Goal: Use online tool/utility: Utilize a website feature to perform a specific function

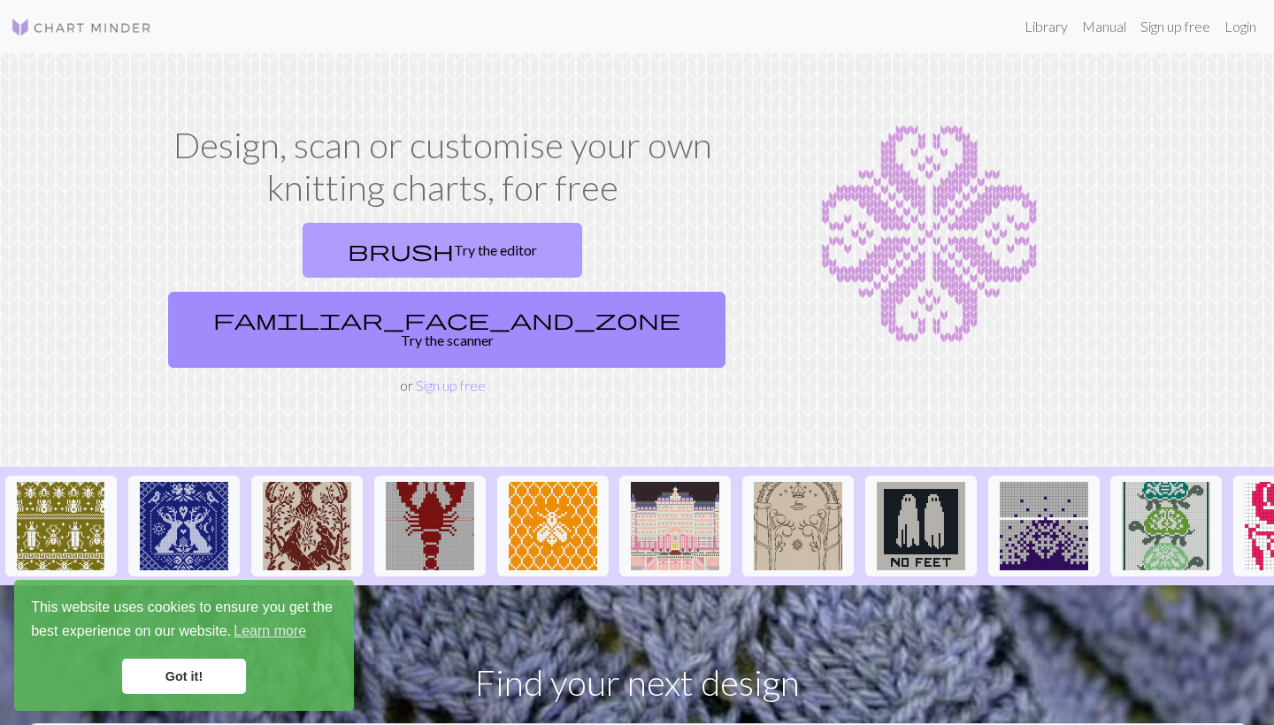
click at [310, 254] on link "brush Try the editor" at bounding box center [443, 250] width 280 height 55
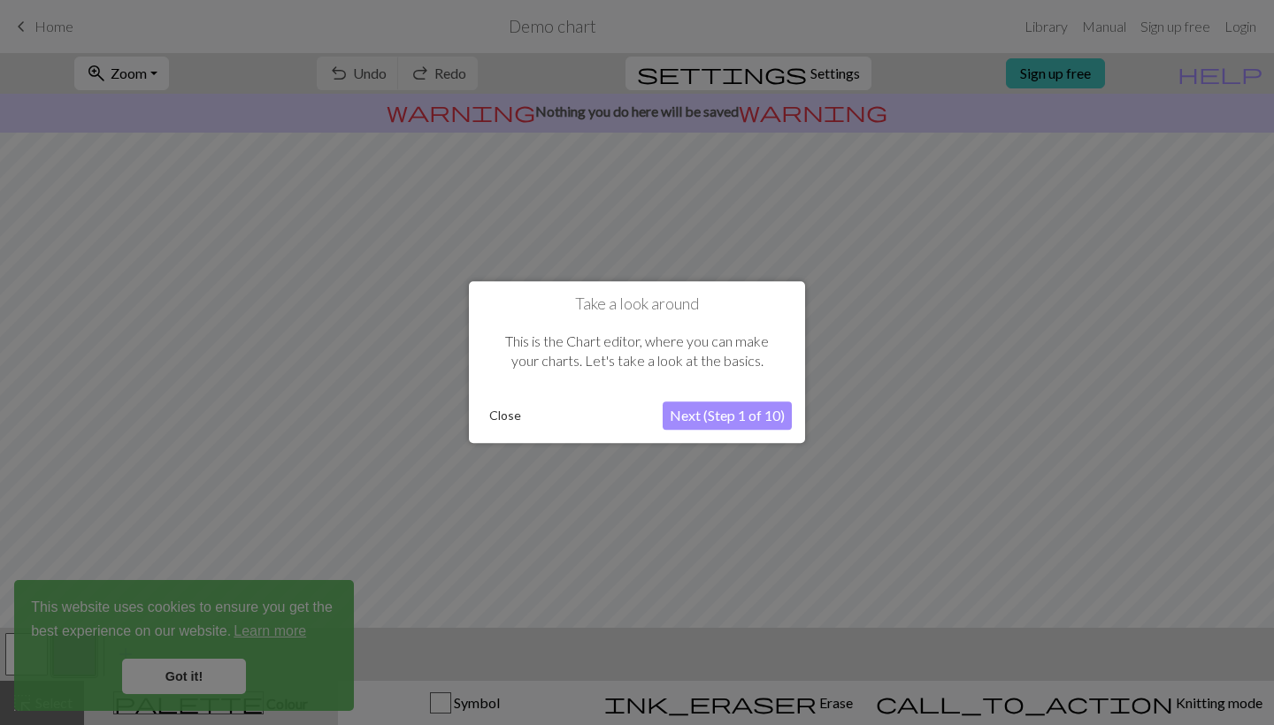
click at [727, 418] on button "Next (Step 1 of 10)" at bounding box center [727, 417] width 129 height 28
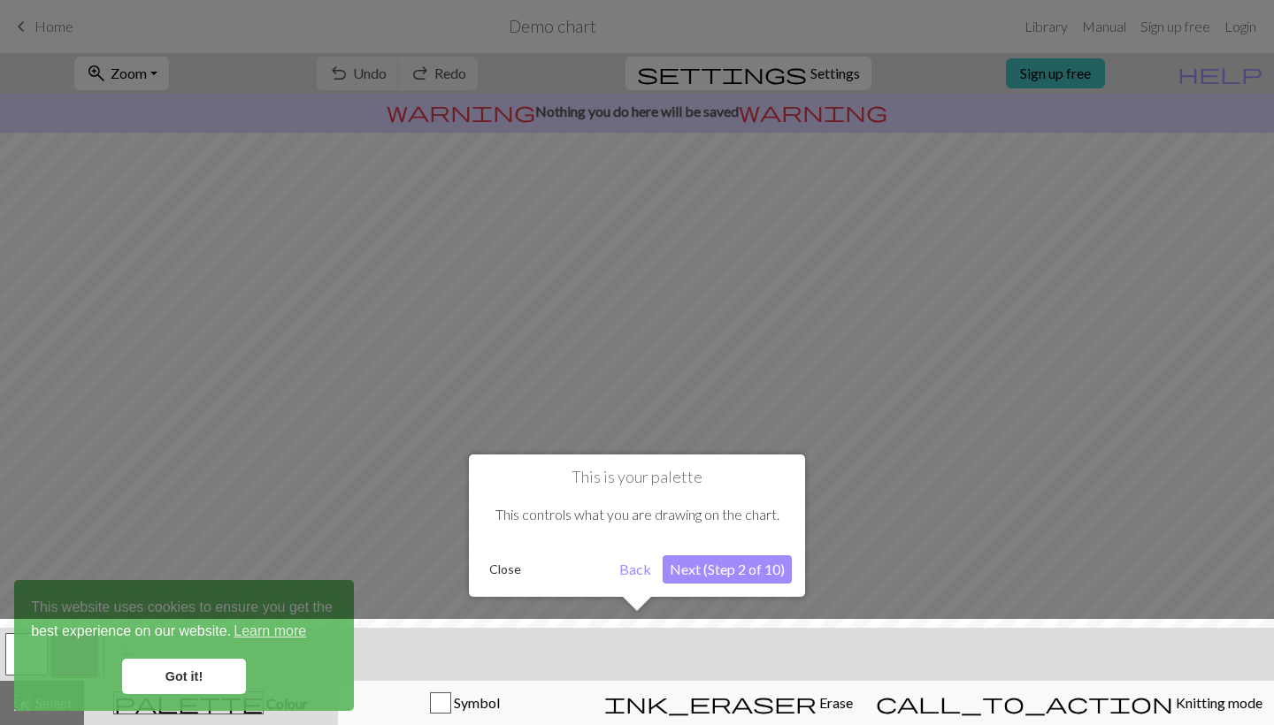
click at [722, 572] on button "Next (Step 2 of 10)" at bounding box center [727, 570] width 129 height 28
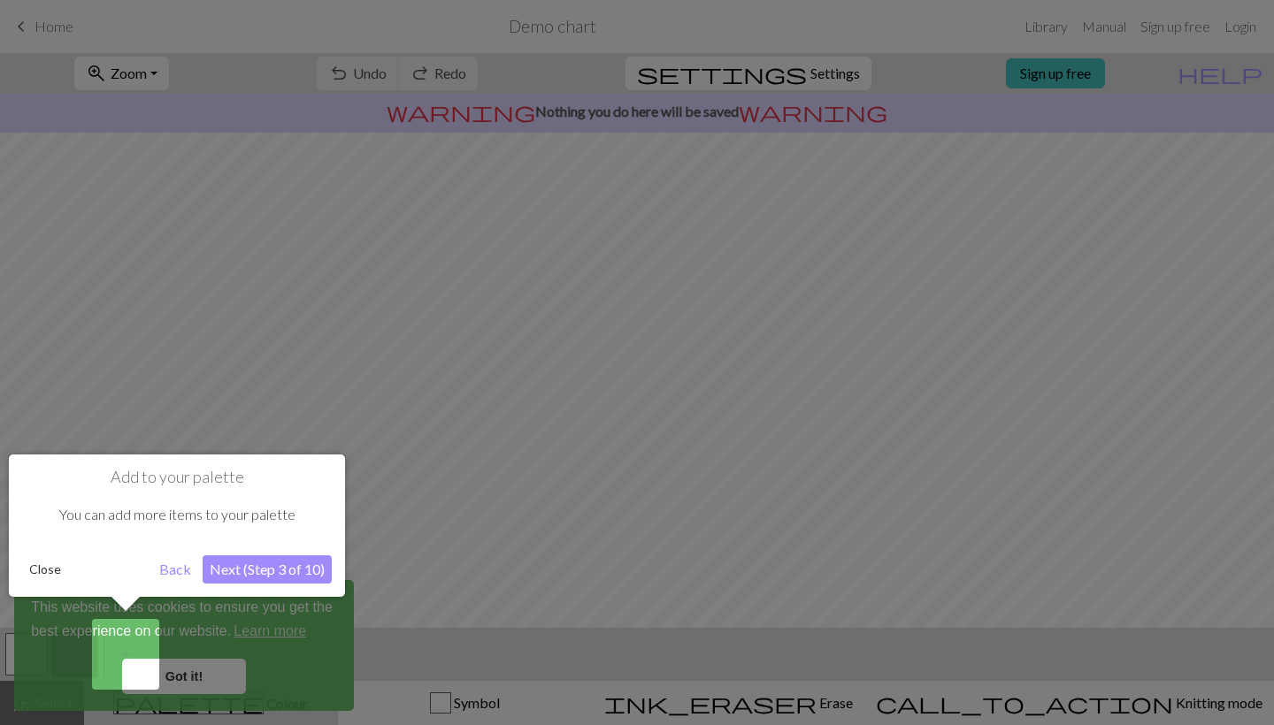
click at [189, 683] on div at bounding box center [637, 362] width 1274 height 725
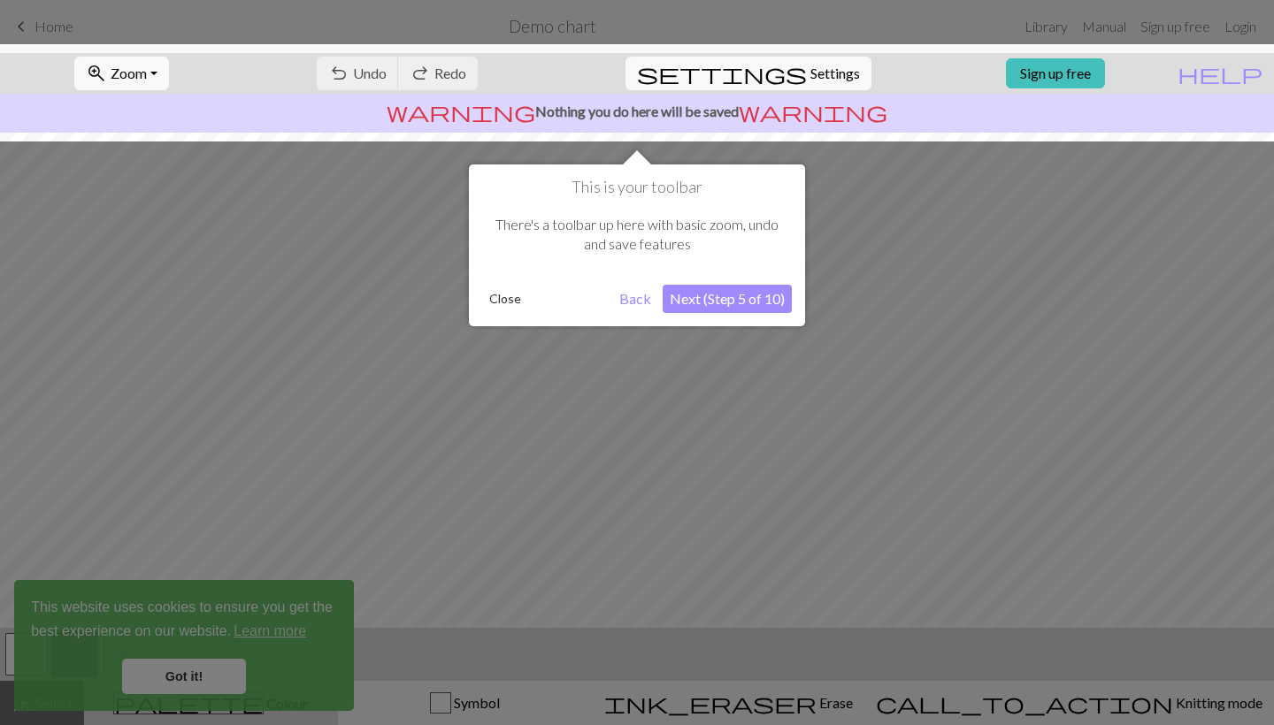
click at [716, 303] on button "Next (Step 5 of 10)" at bounding box center [727, 299] width 129 height 28
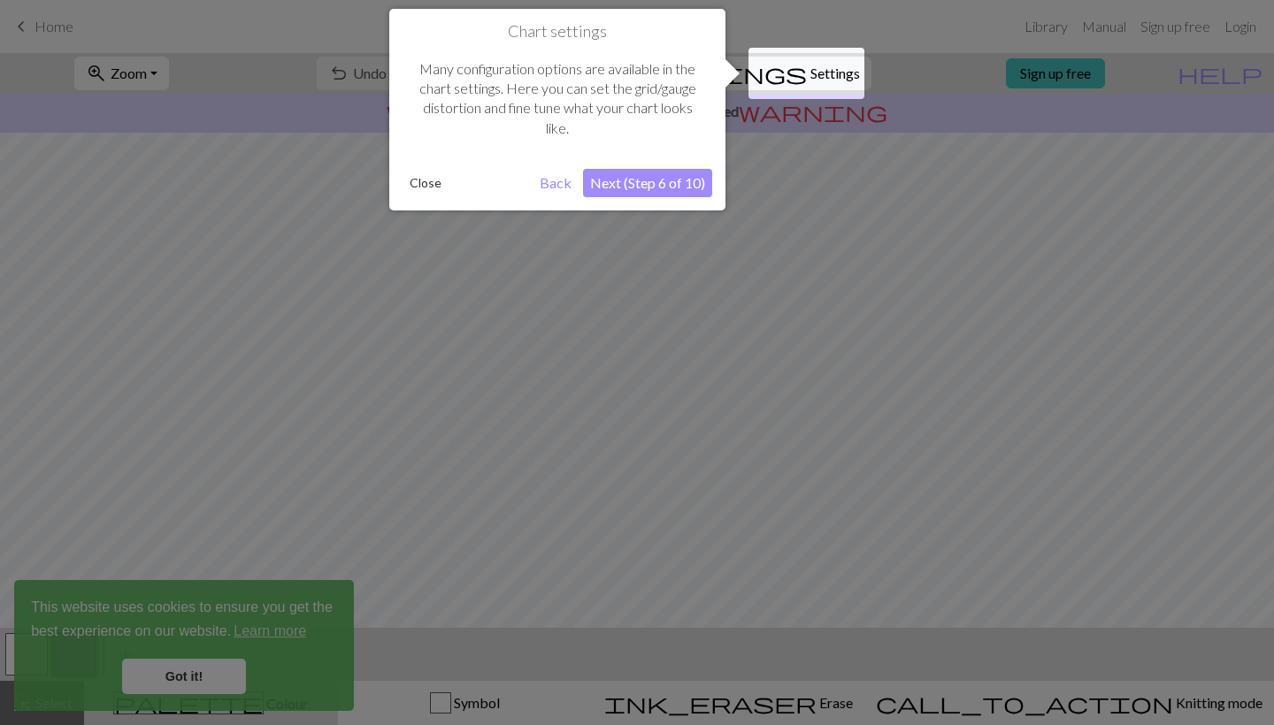
click at [648, 176] on button "Next (Step 6 of 10)" at bounding box center [647, 183] width 129 height 28
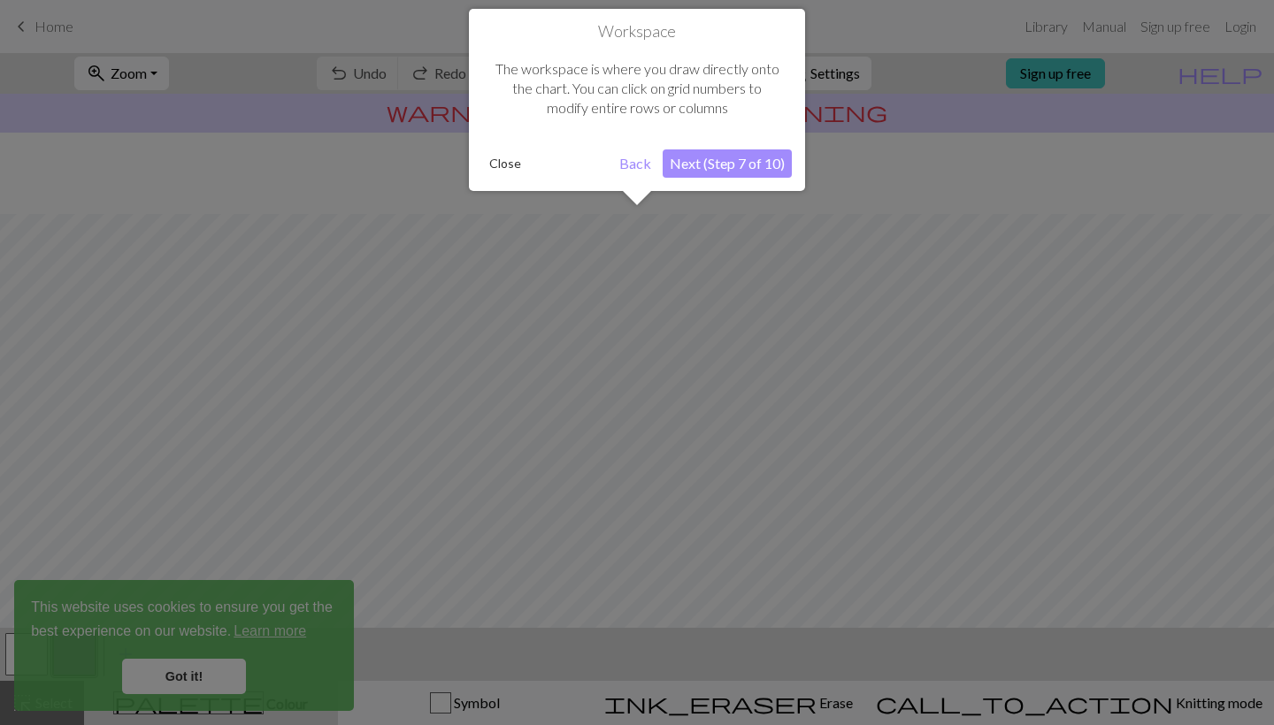
scroll to position [106, 0]
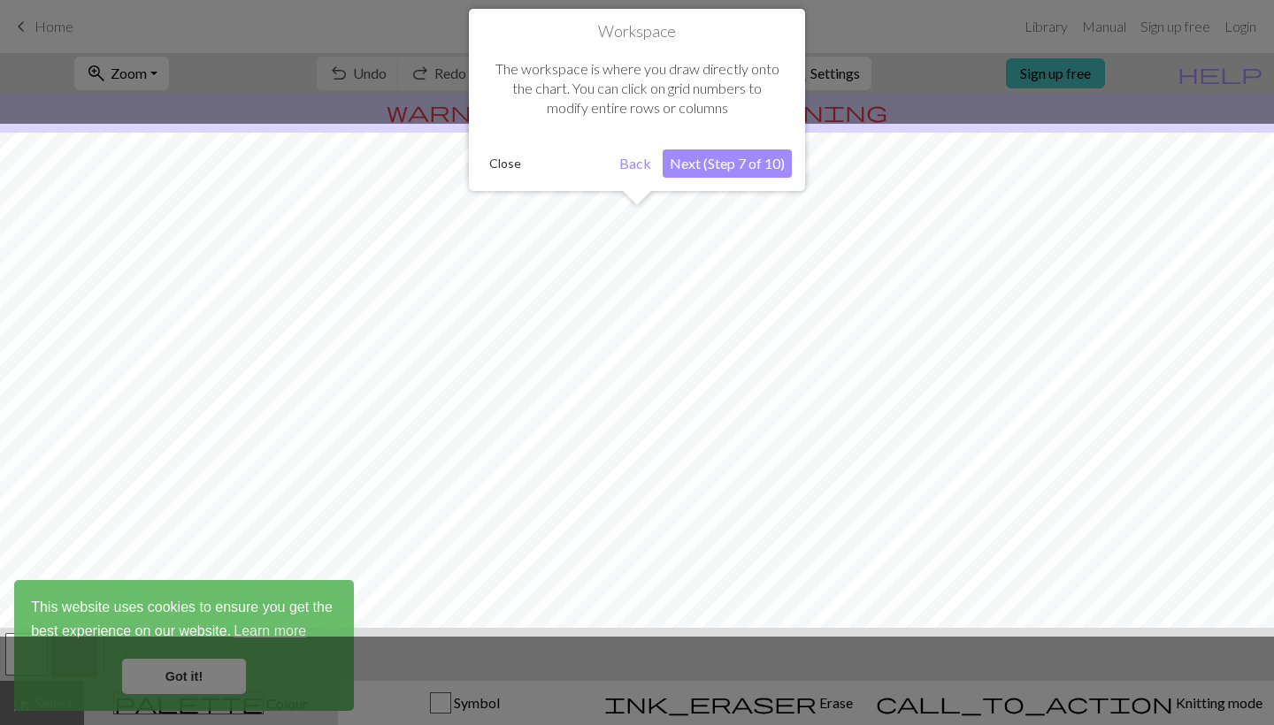
click at [729, 161] on button "Next (Step 7 of 10)" at bounding box center [727, 164] width 129 height 28
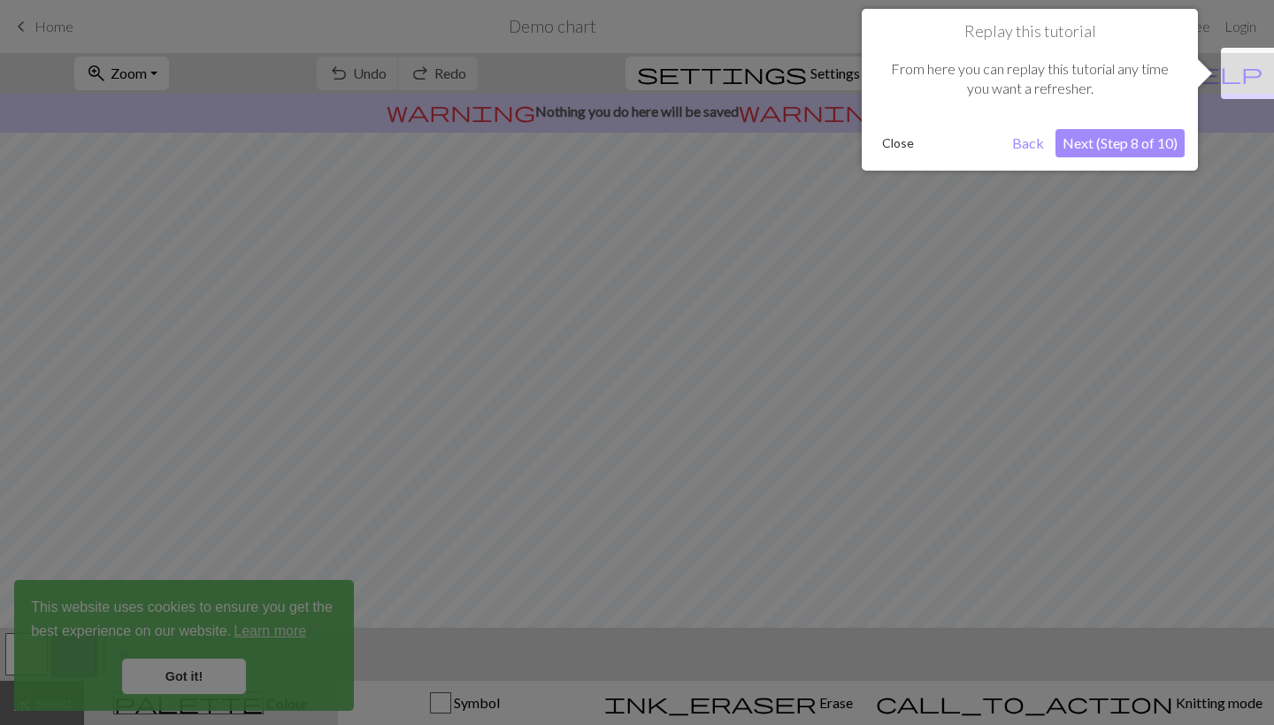
click at [1084, 143] on button "Next (Step 8 of 10)" at bounding box center [1120, 143] width 129 height 28
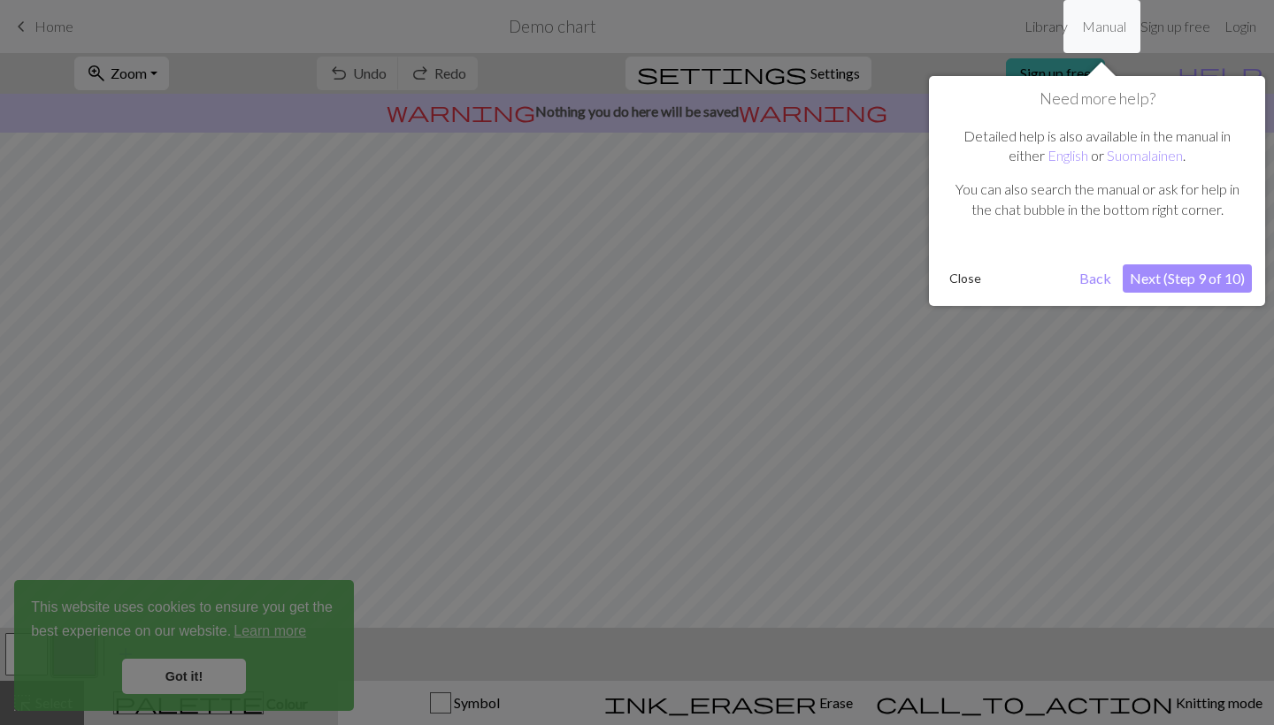
click at [1190, 276] on button "Next (Step 9 of 10)" at bounding box center [1187, 279] width 129 height 28
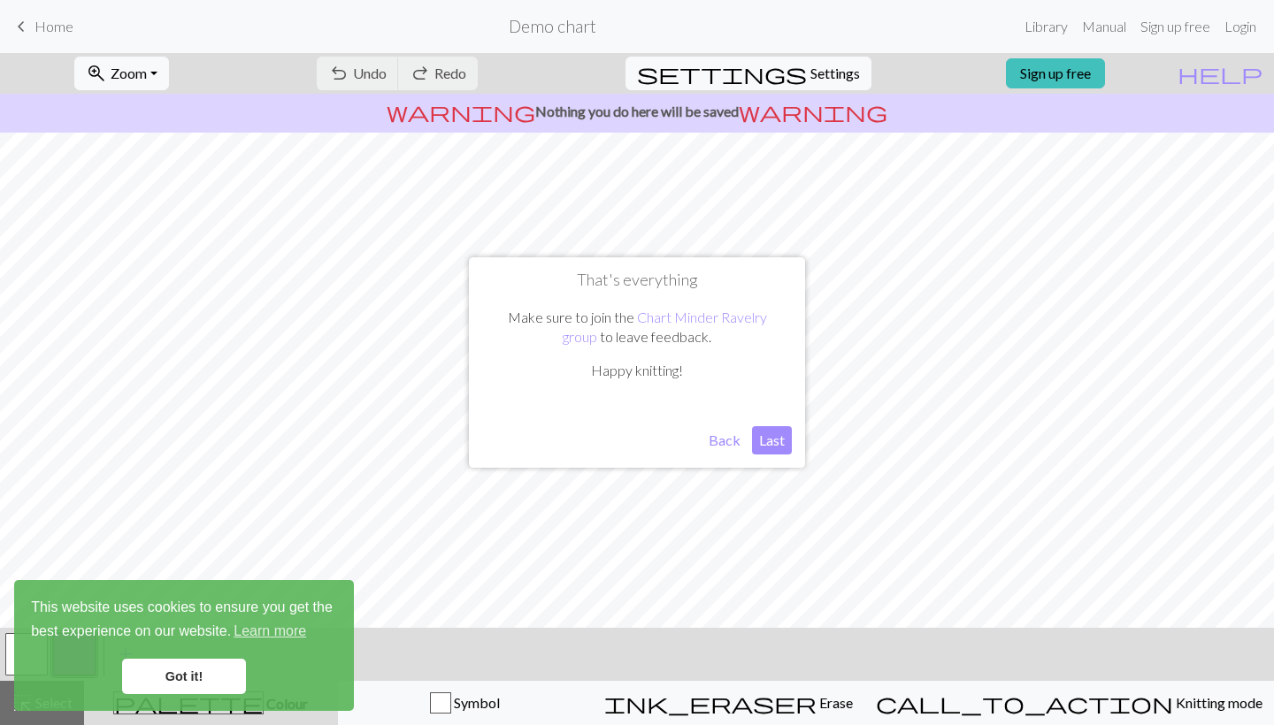
click at [772, 438] on button "Last" at bounding box center [772, 440] width 40 height 28
click at [165, 672] on link "Got it!" at bounding box center [184, 676] width 124 height 35
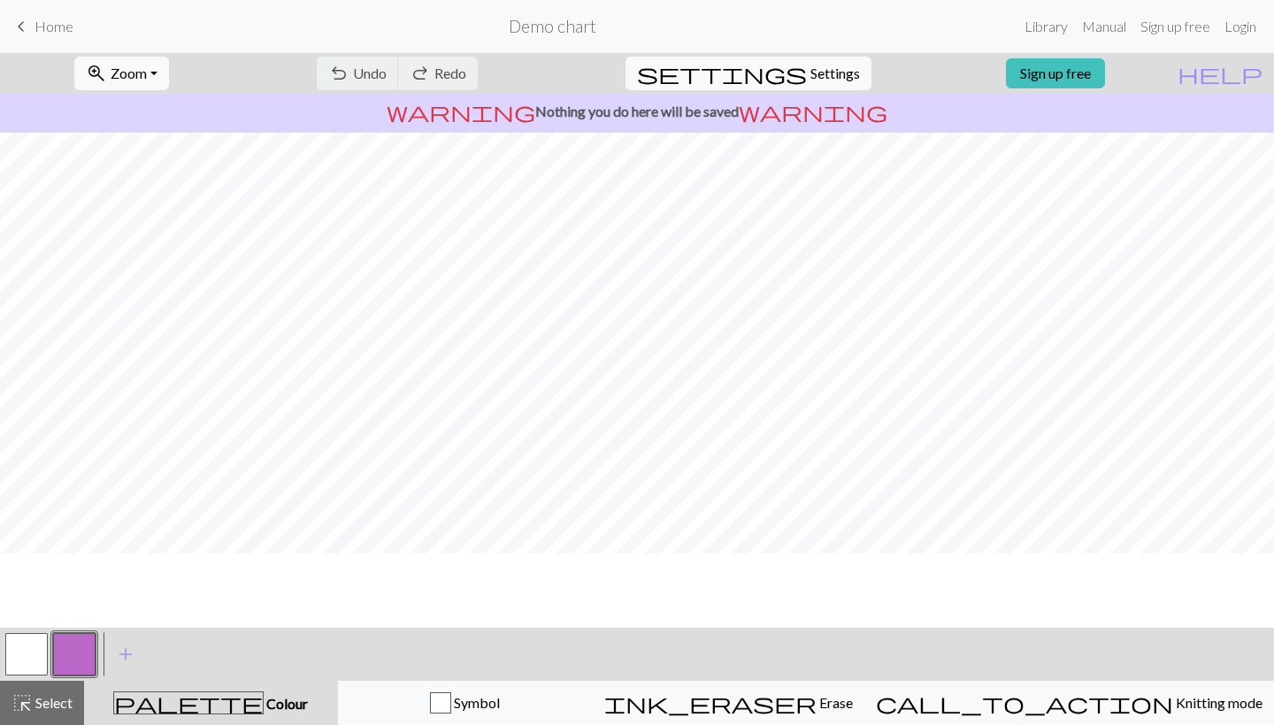
scroll to position [0, 0]
